Goal: Information Seeking & Learning: Learn about a topic

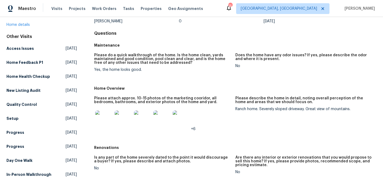
scroll to position [44, 0]
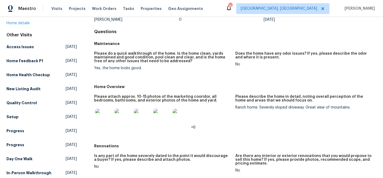
click at [99, 114] on img at bounding box center [103, 117] width 17 height 17
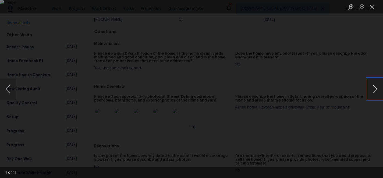
click at [372, 92] on button "Next image" at bounding box center [375, 88] width 16 height 21
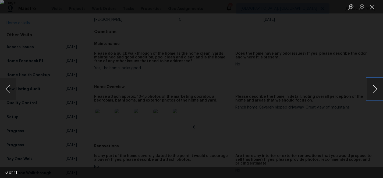
click at [372, 92] on button "Next image" at bounding box center [375, 88] width 16 height 21
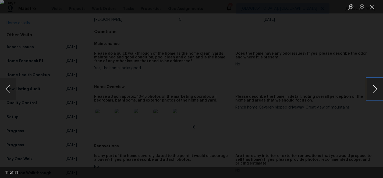
click at [372, 92] on button "Next image" at bounding box center [375, 88] width 16 height 21
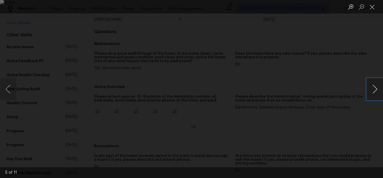
click at [372, 92] on button "Next image" at bounding box center [375, 88] width 16 height 21
click at [373, 4] on button "Close lightbox" at bounding box center [372, 6] width 11 height 9
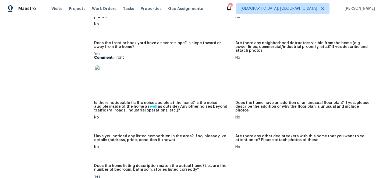
scroll to position [292, 0]
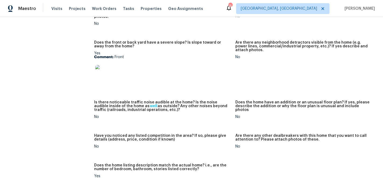
click at [104, 65] on img at bounding box center [103, 73] width 17 height 17
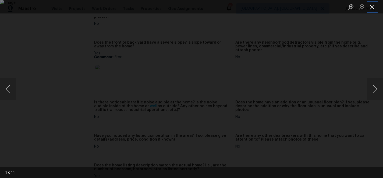
click at [373, 7] on button "Close lightbox" at bounding box center [372, 6] width 11 height 9
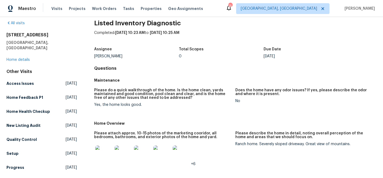
scroll to position [0, 0]
